Goal: Book appointment/travel/reservation

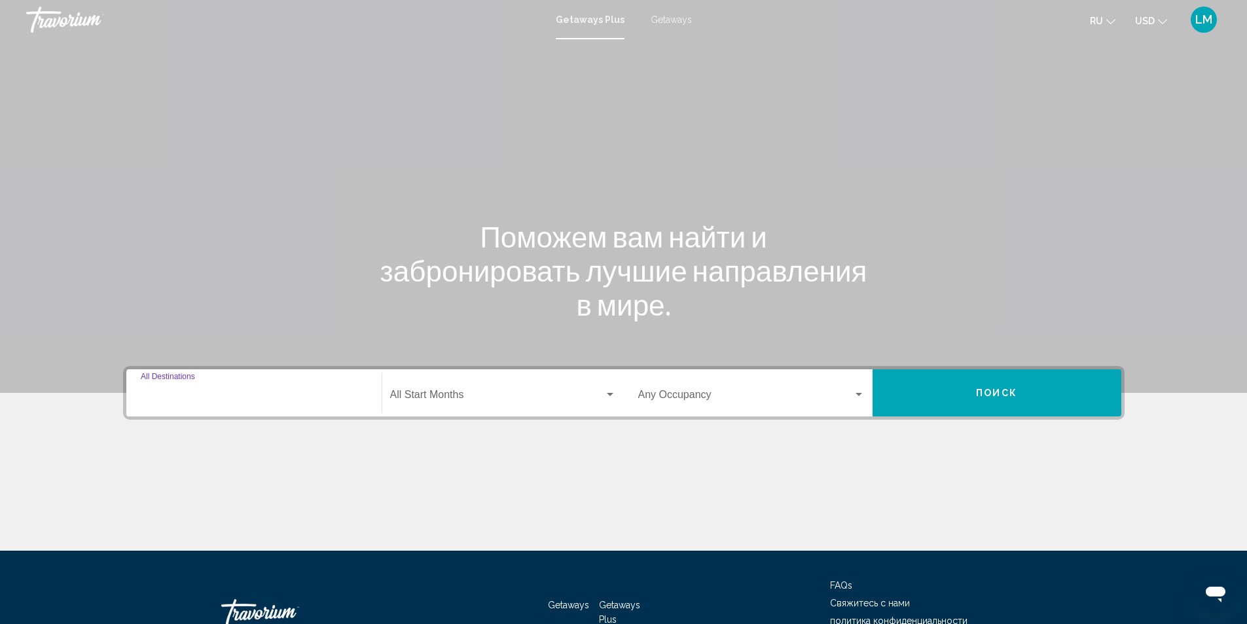
click at [242, 393] on input "Destination All Destinations" at bounding box center [254, 398] width 227 height 12
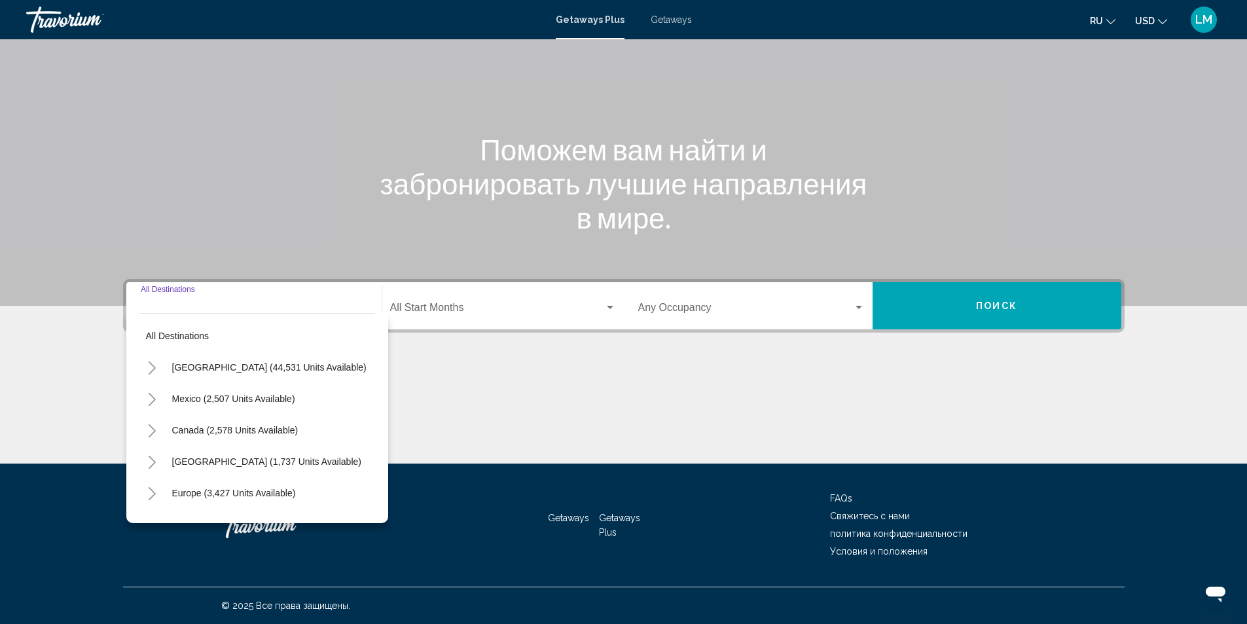
click at [148, 398] on icon "Toggle Mexico (2,507 units available)" at bounding box center [152, 399] width 10 height 13
click at [253, 306] on input "Destination All Destinations" at bounding box center [254, 311] width 227 height 12
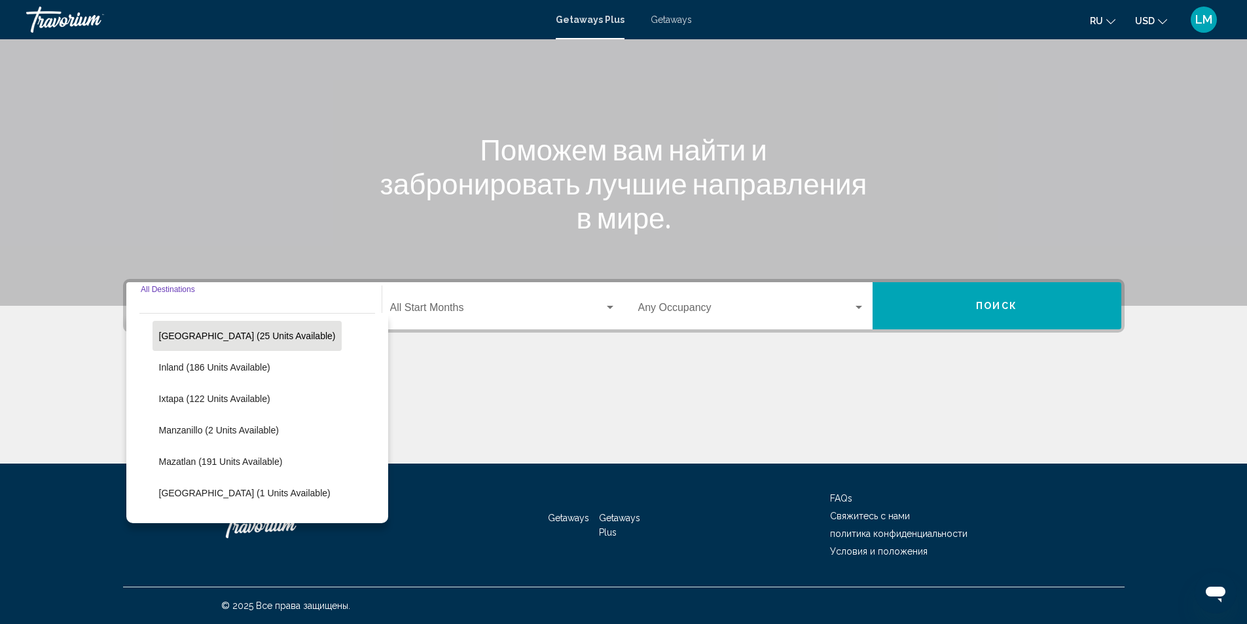
scroll to position [196, 0]
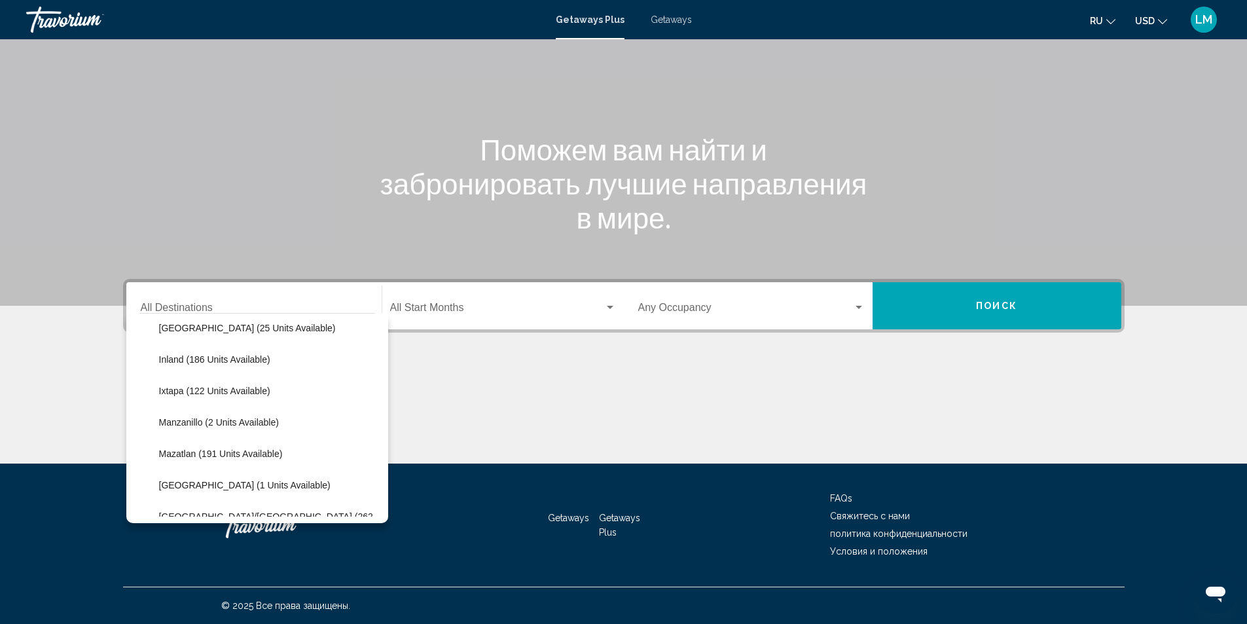
click at [523, 192] on h1 "Поможем вам найти и забронировать лучшие направления в мире." at bounding box center [623, 183] width 491 height 102
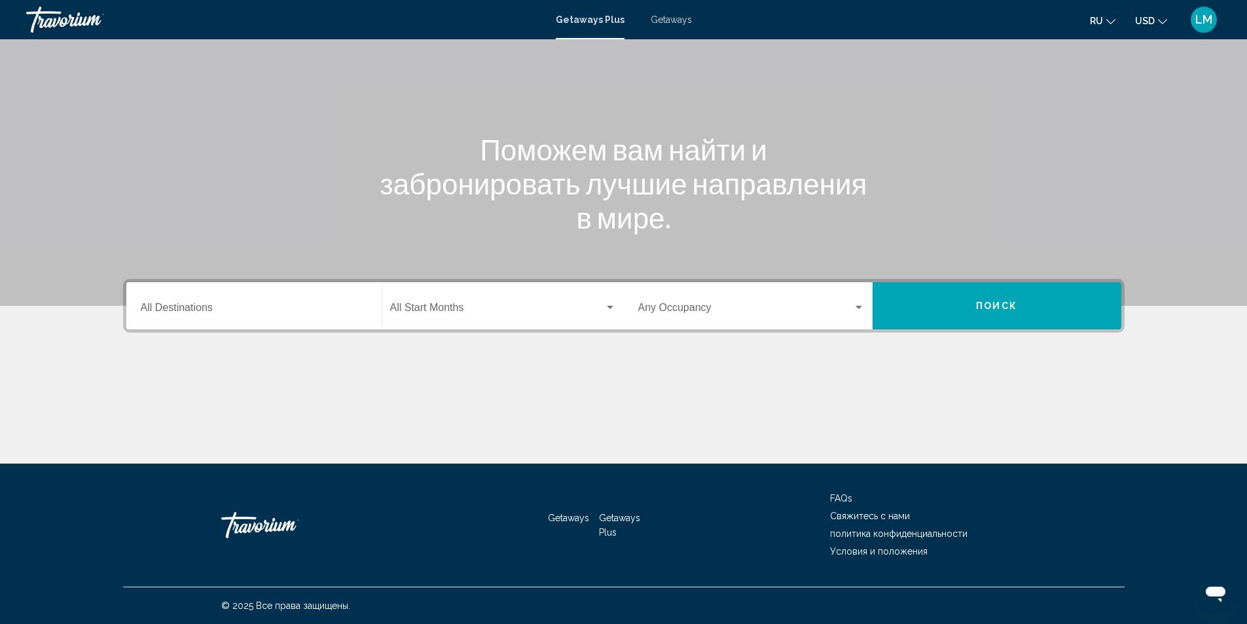
click at [236, 283] on mat-form-field "Destination All Destinations" at bounding box center [254, 306] width 242 height 46
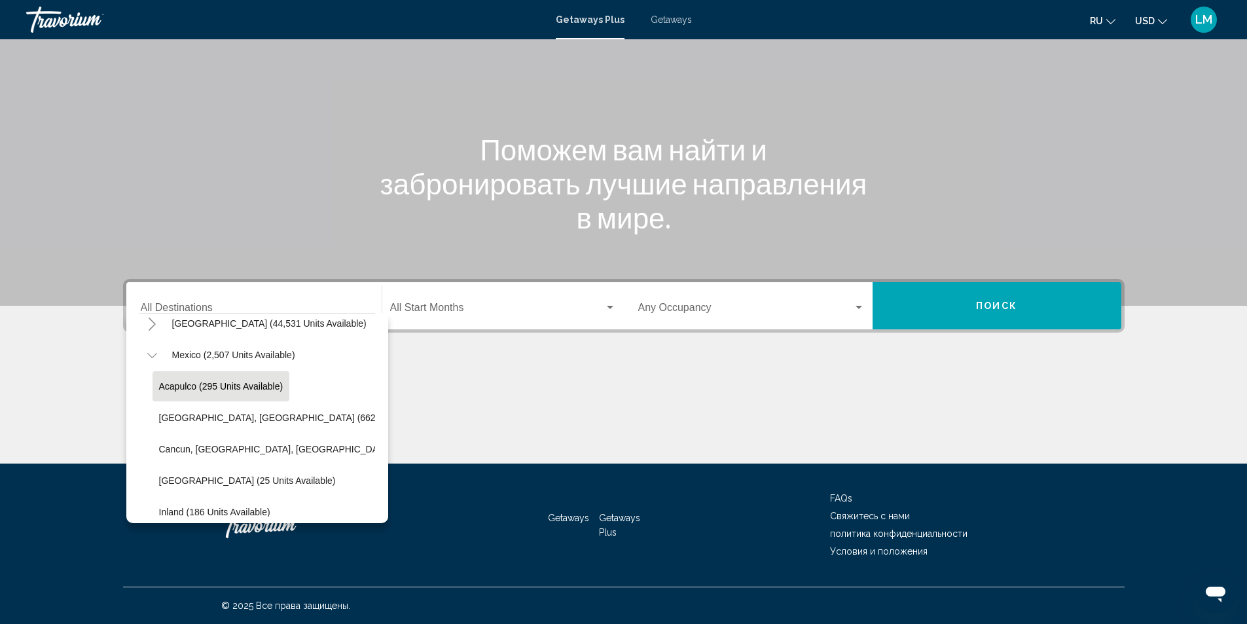
scroll to position [65, 0]
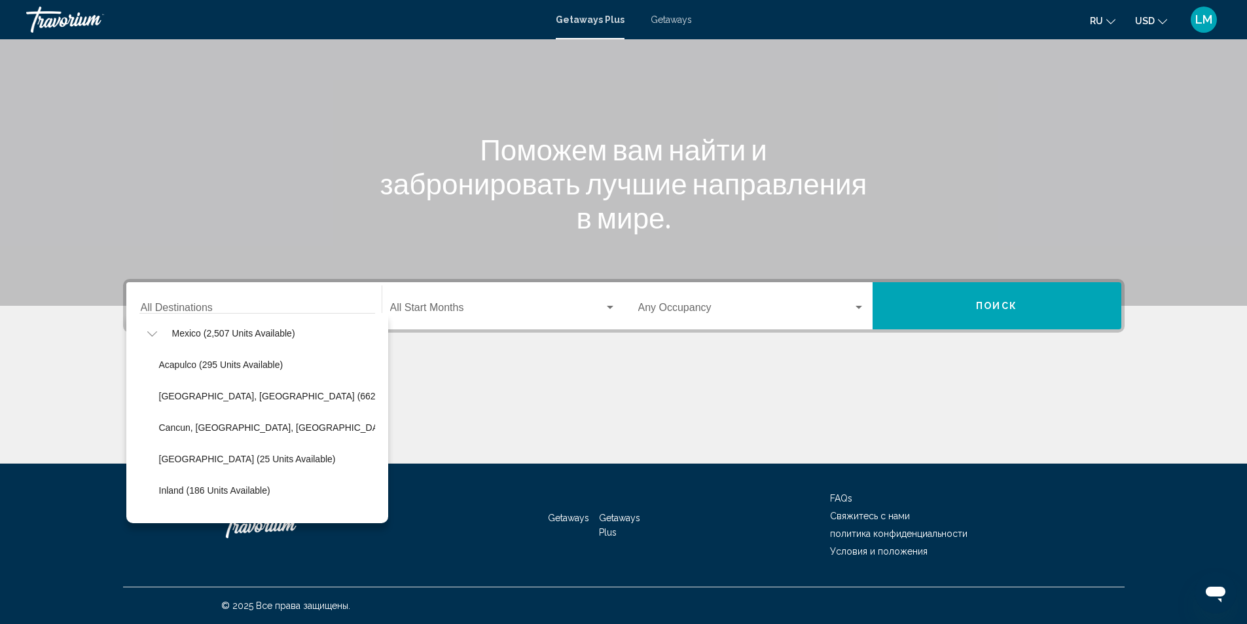
click at [147, 330] on icon "Toggle Mexico (2,507 units available)" at bounding box center [152, 333] width 10 height 13
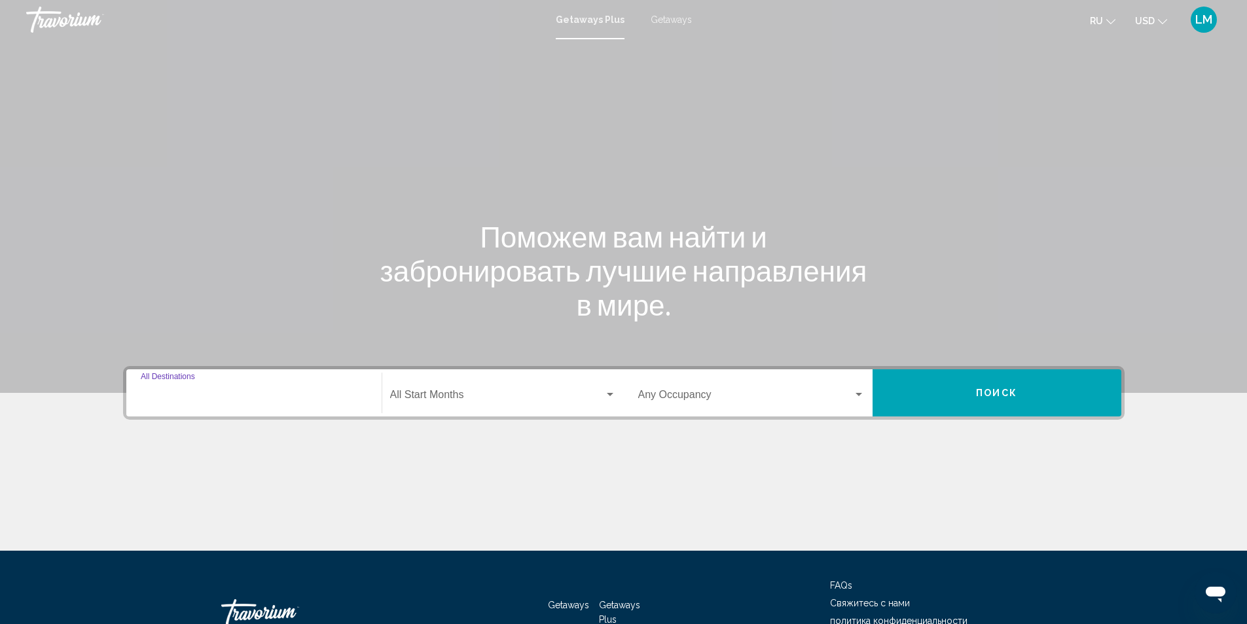
click at [250, 397] on input "Destination All Destinations" at bounding box center [254, 398] width 227 height 12
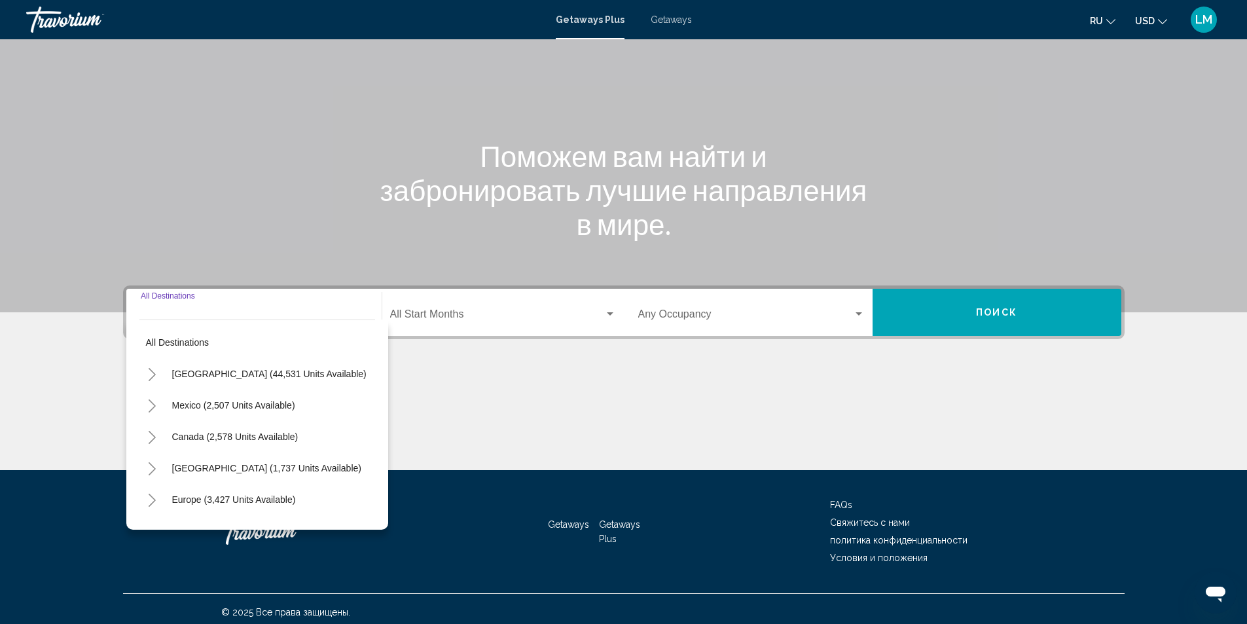
scroll to position [87, 0]
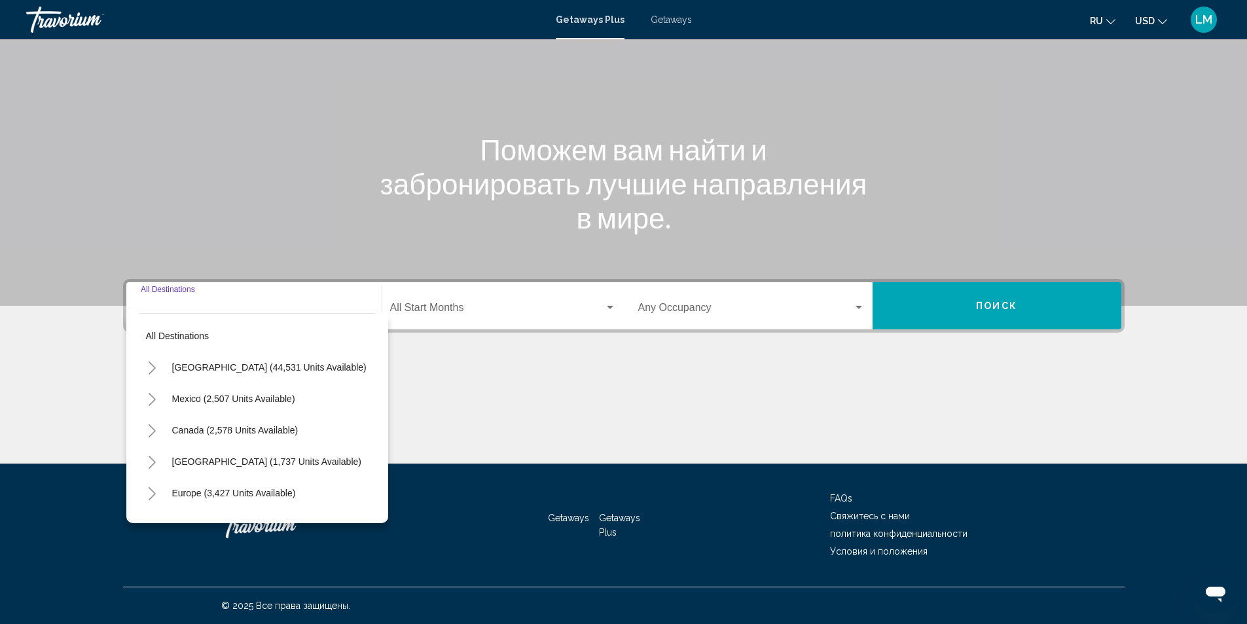
click at [149, 401] on icon "Toggle Mexico (2,507 units available)" at bounding box center [152, 399] width 10 height 13
click at [175, 305] on input "Destination All Destinations" at bounding box center [254, 311] width 227 height 12
drag, startPoint x: 172, startPoint y: 301, endPoint x: 160, endPoint y: 292, distance: 14.0
click at [171, 301] on div "Destination All Destinations" at bounding box center [254, 306] width 227 height 41
